Goal: Transaction & Acquisition: Download file/media

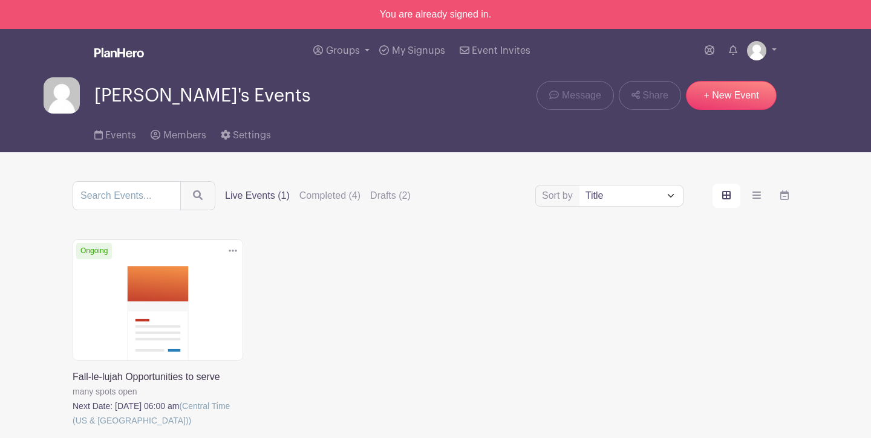
click at [73, 428] on link at bounding box center [73, 428] width 0 height 0
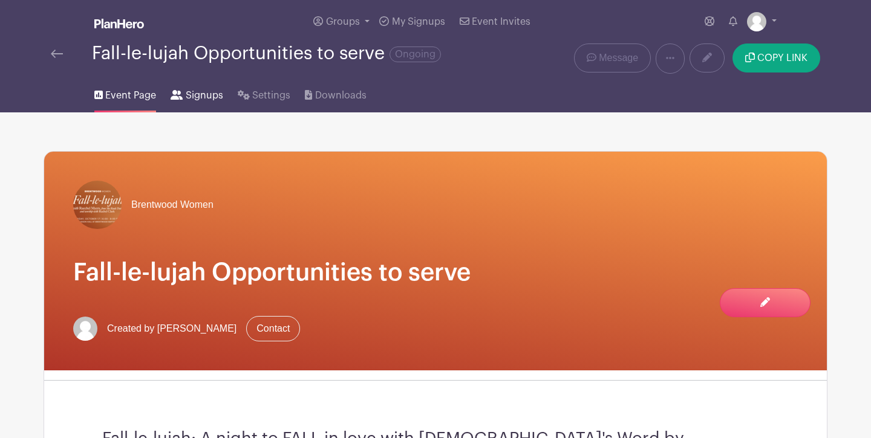
click at [197, 100] on span "Signups" at bounding box center [204, 95] width 37 height 15
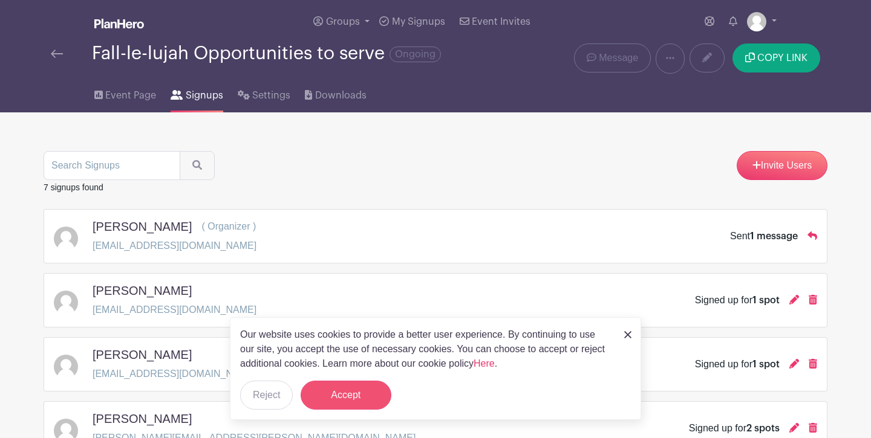
click at [352, 395] on button "Accept" at bounding box center [346, 395] width 91 height 29
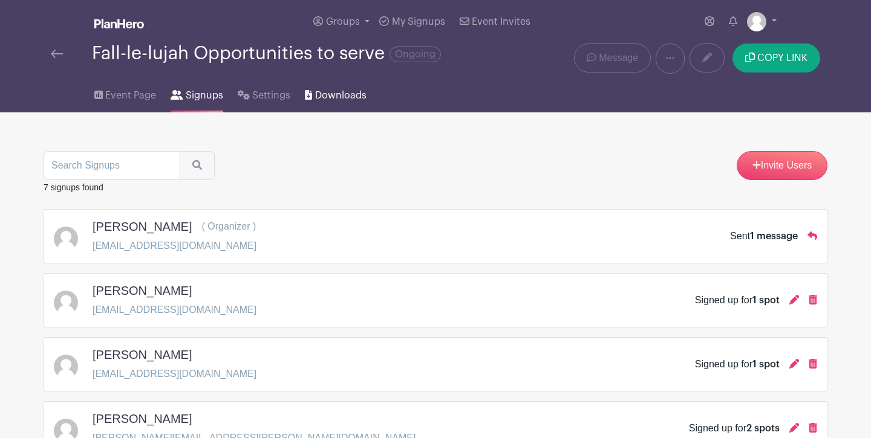
click at [333, 102] on span "Downloads" at bounding box center [340, 95] width 51 height 15
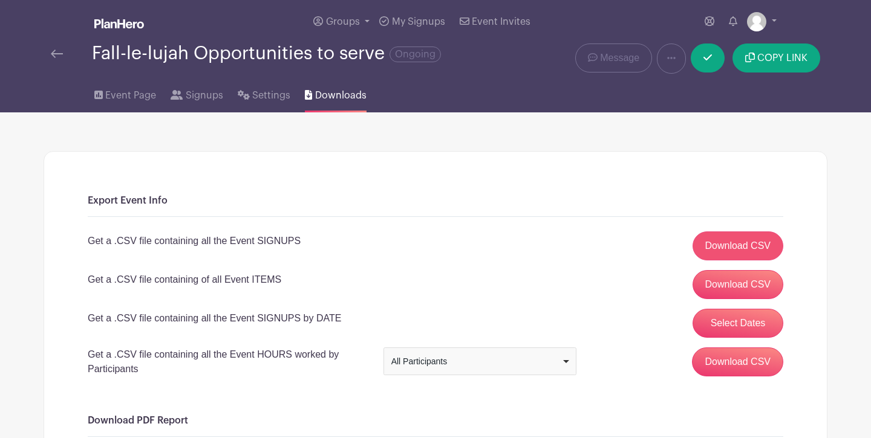
click at [710, 246] on link "Download CSV" at bounding box center [737, 246] width 91 height 29
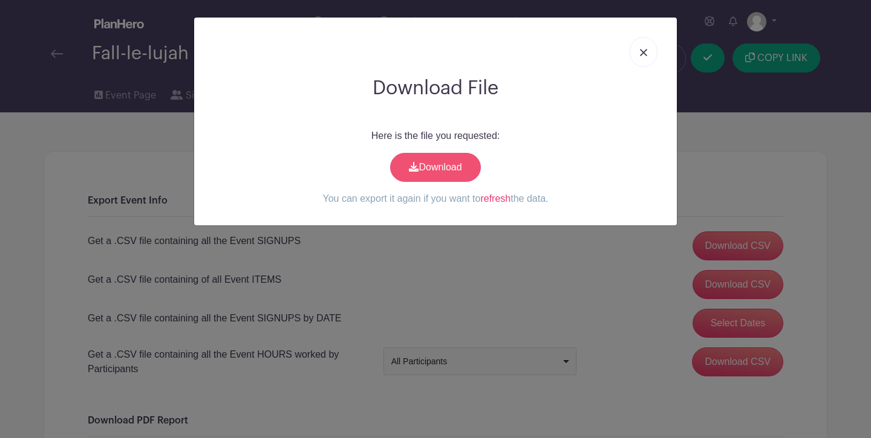
click at [449, 157] on link "Download" at bounding box center [435, 167] width 91 height 29
click at [650, 58] on link at bounding box center [644, 52] width 28 height 30
